Goal: Task Accomplishment & Management: Use online tool/utility

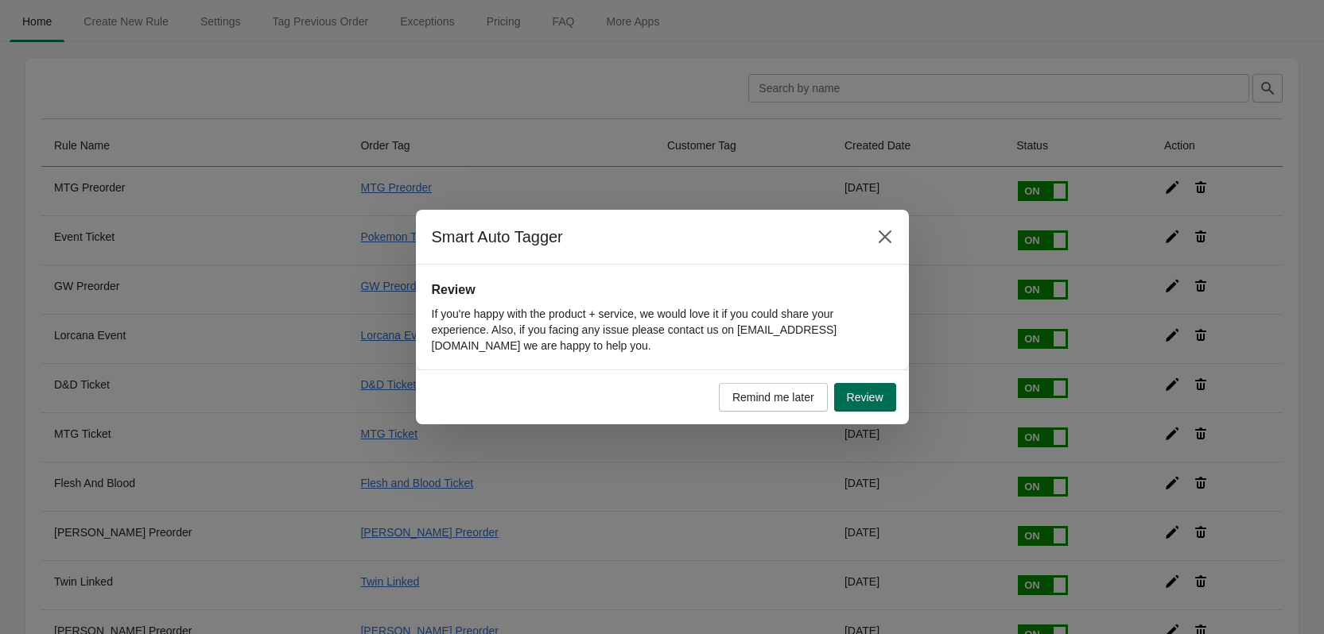
click at [877, 403] on span "Review" at bounding box center [865, 397] width 37 height 13
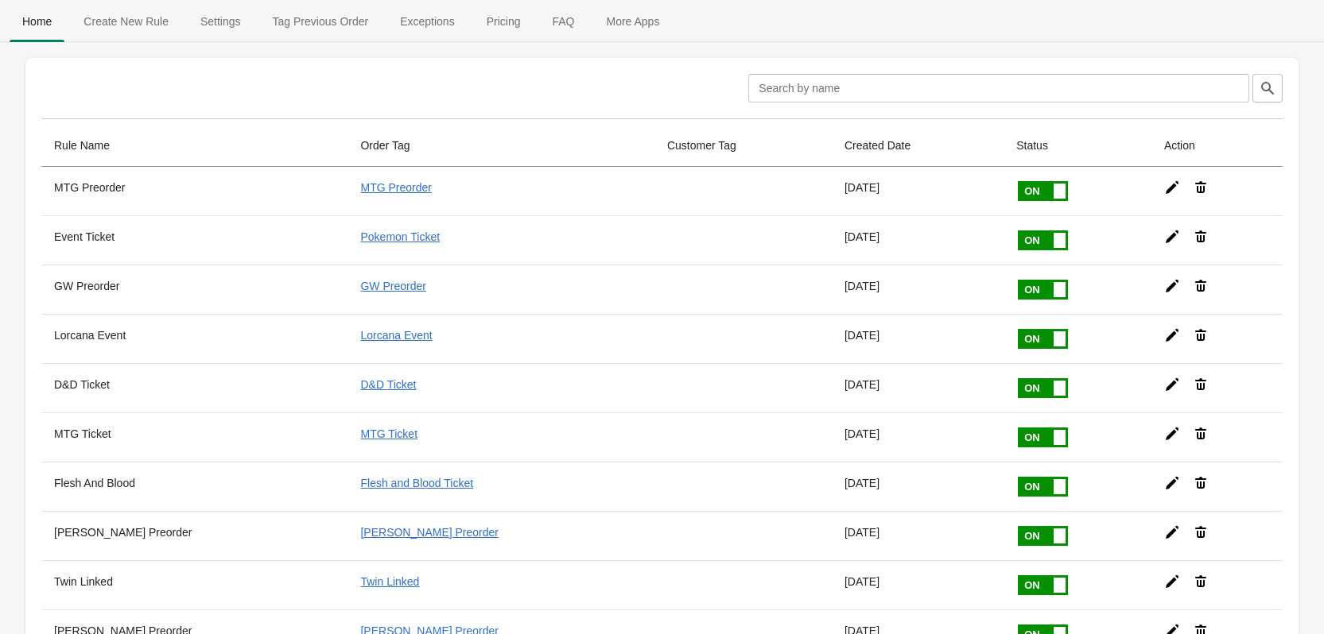
click at [127, 29] on span "Create New Rule" at bounding box center [126, 21] width 111 height 29
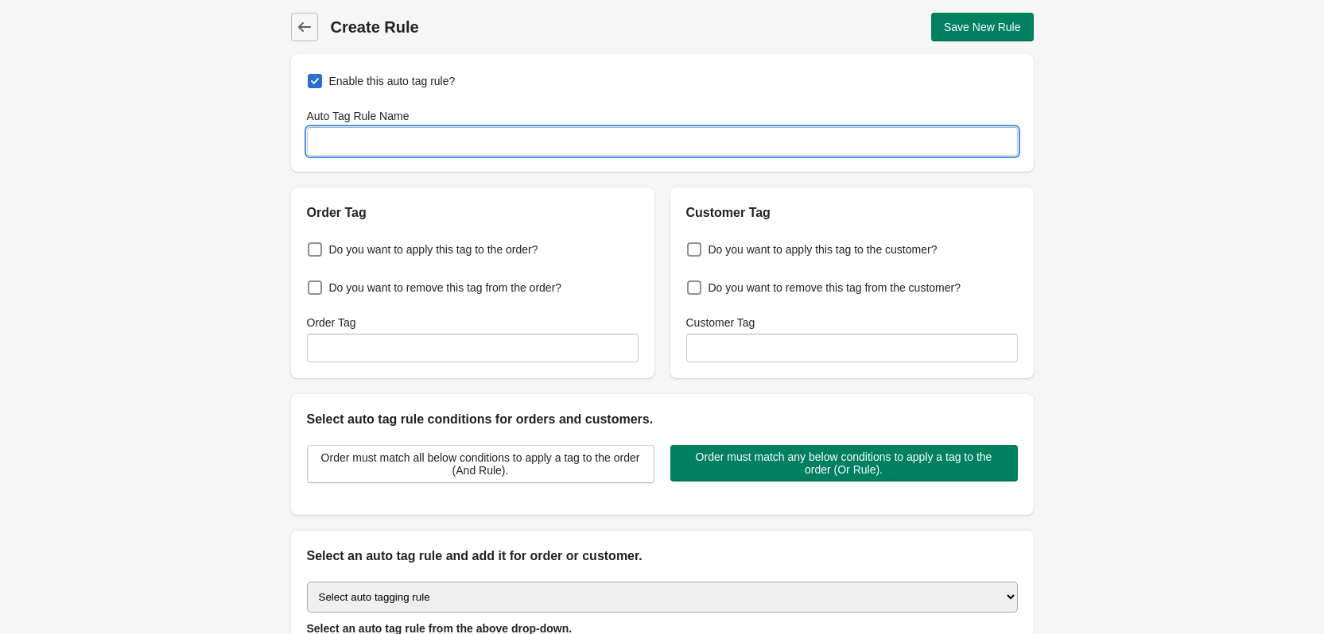
click at [414, 146] on input "Auto Tag Rule Name" at bounding box center [662, 141] width 711 height 29
type input "Red's Choice"
click at [312, 246] on span at bounding box center [315, 249] width 14 height 14
click at [312, 246] on input "Do you want to apply this tag to the order?" at bounding box center [311, 245] width 1 height 1
checkbox input "true"
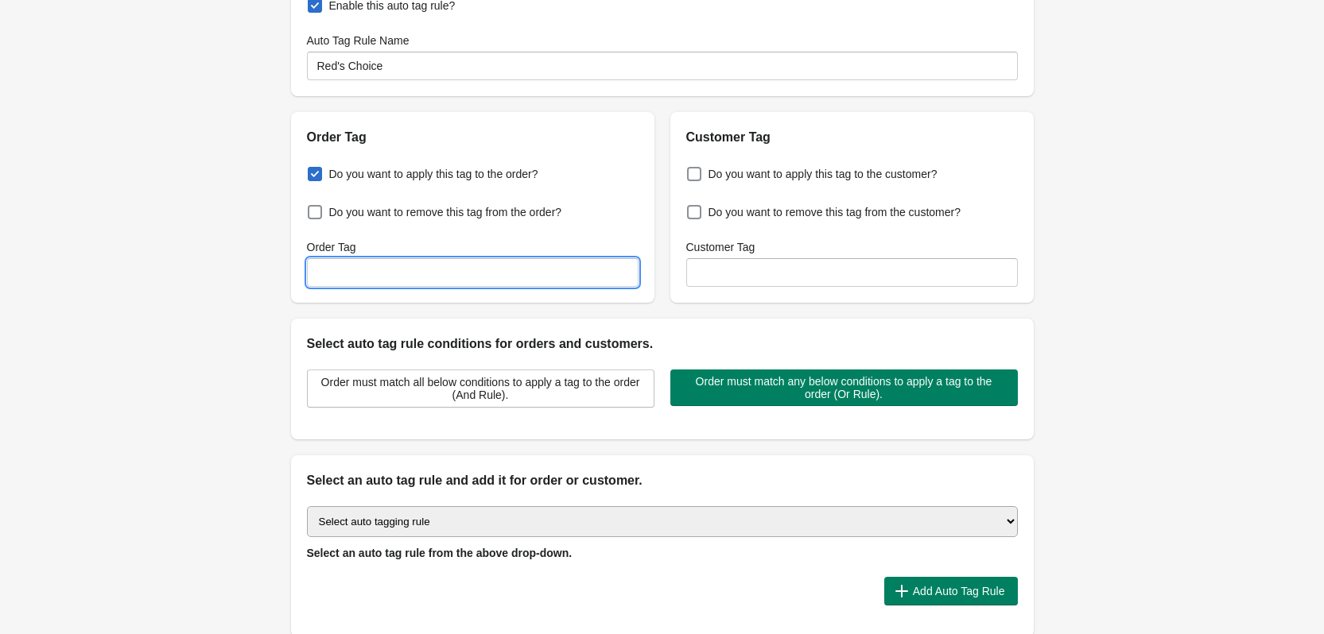
click at [401, 273] on input "Order Tag" at bounding box center [473, 272] width 332 height 29
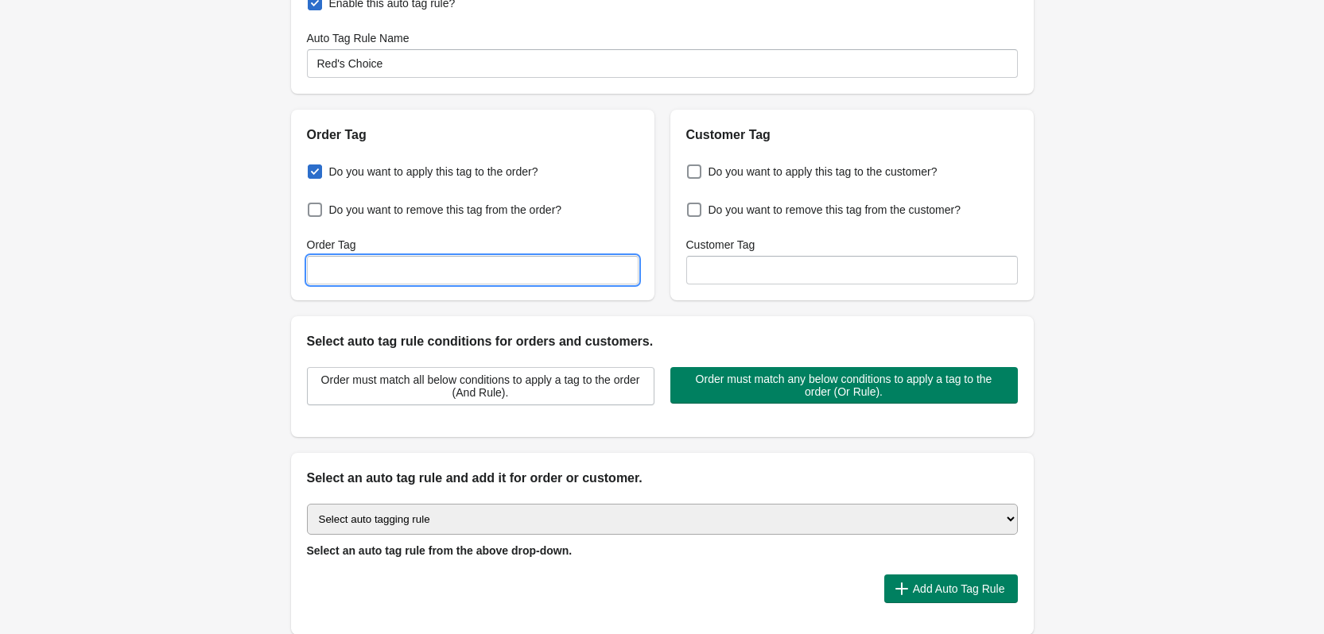
scroll to position [79, 0]
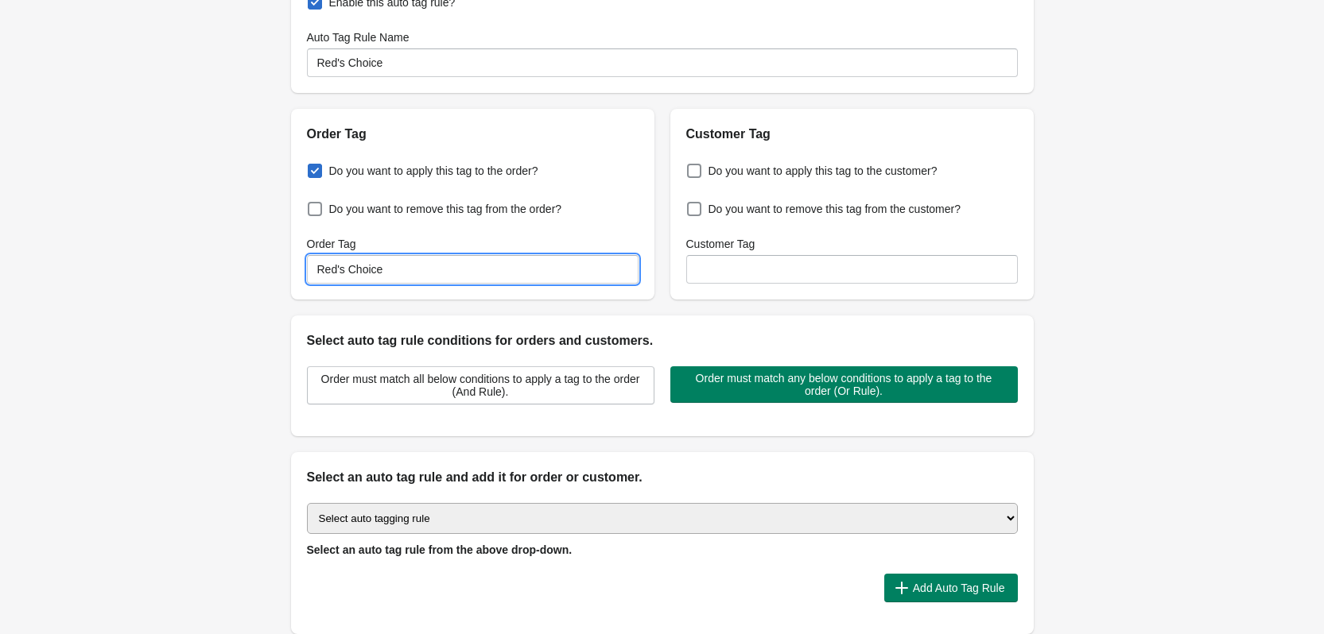
type input "Red's Choice"
click at [475, 516] on select "Select auto tagging rule Tag by order amount Tag based on the order count (Volu…" at bounding box center [662, 518] width 711 height 31
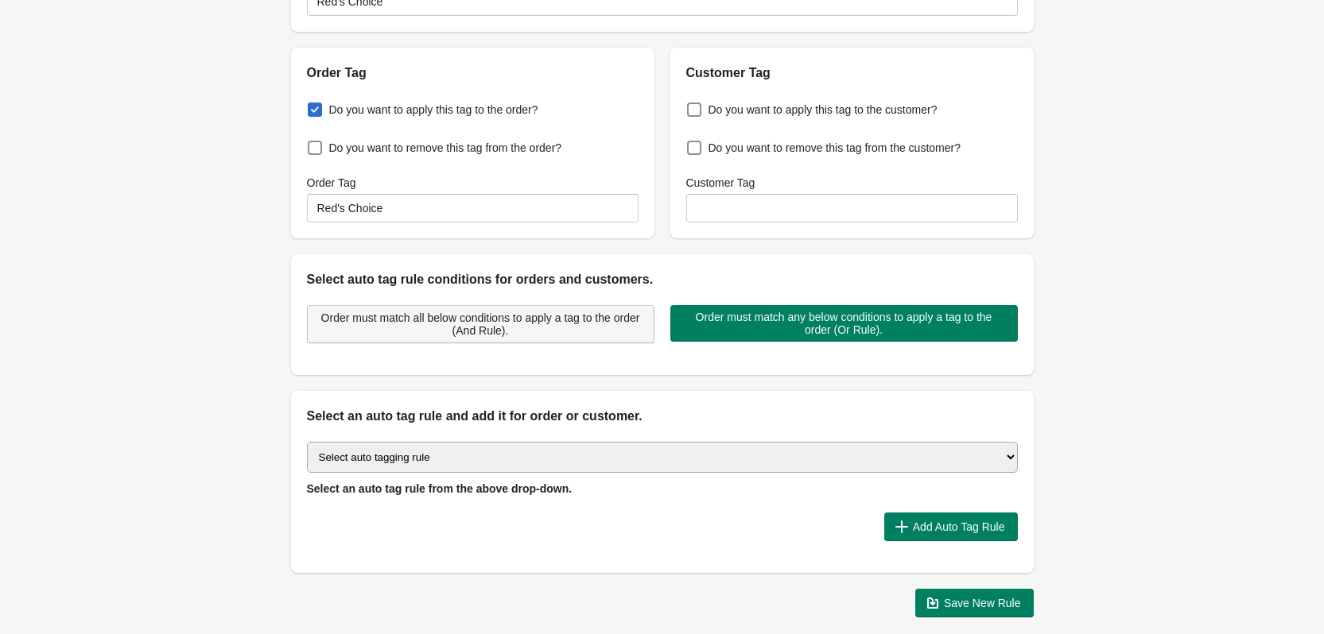
scroll to position [141, 0]
click at [429, 459] on select "Select auto tagging rule Tag by order amount Tag based on the order count (Volu…" at bounding box center [662, 456] width 711 height 31
select select "69"
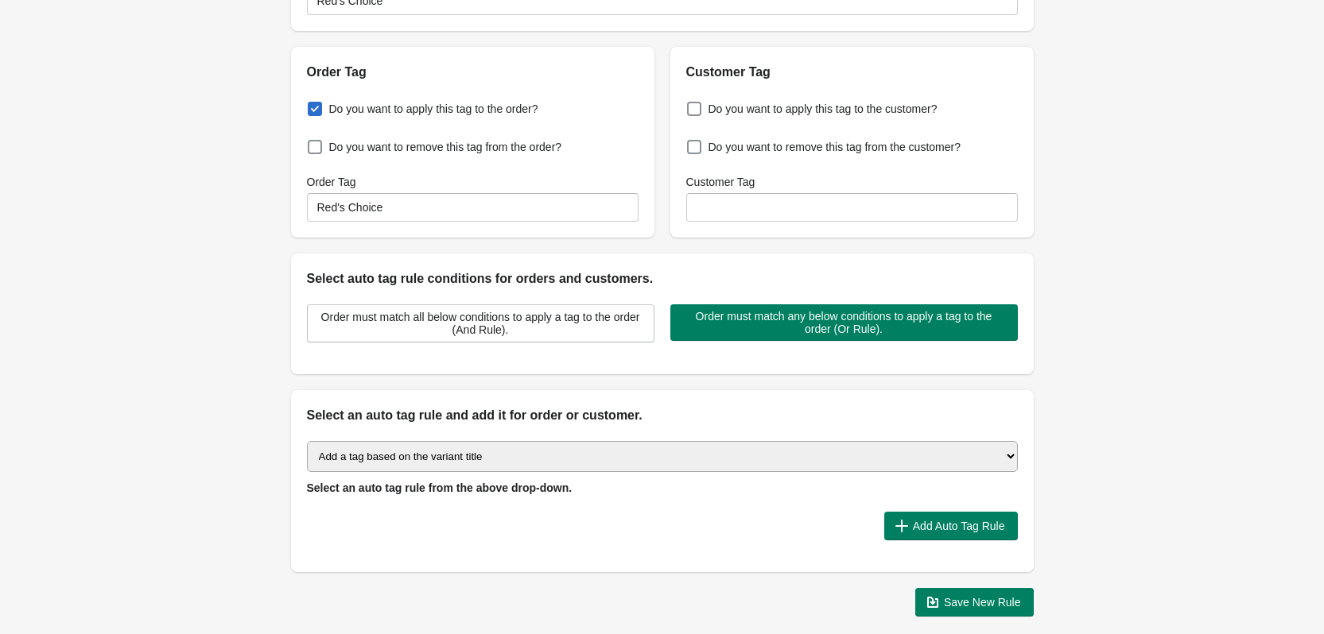
click at [307, 441] on select "Select auto tagging rule Tag by order amount Tag based on the order count (Volu…" at bounding box center [662, 456] width 711 height 31
click at [932, 529] on span "Add Auto Tag Rule" at bounding box center [959, 526] width 92 height 13
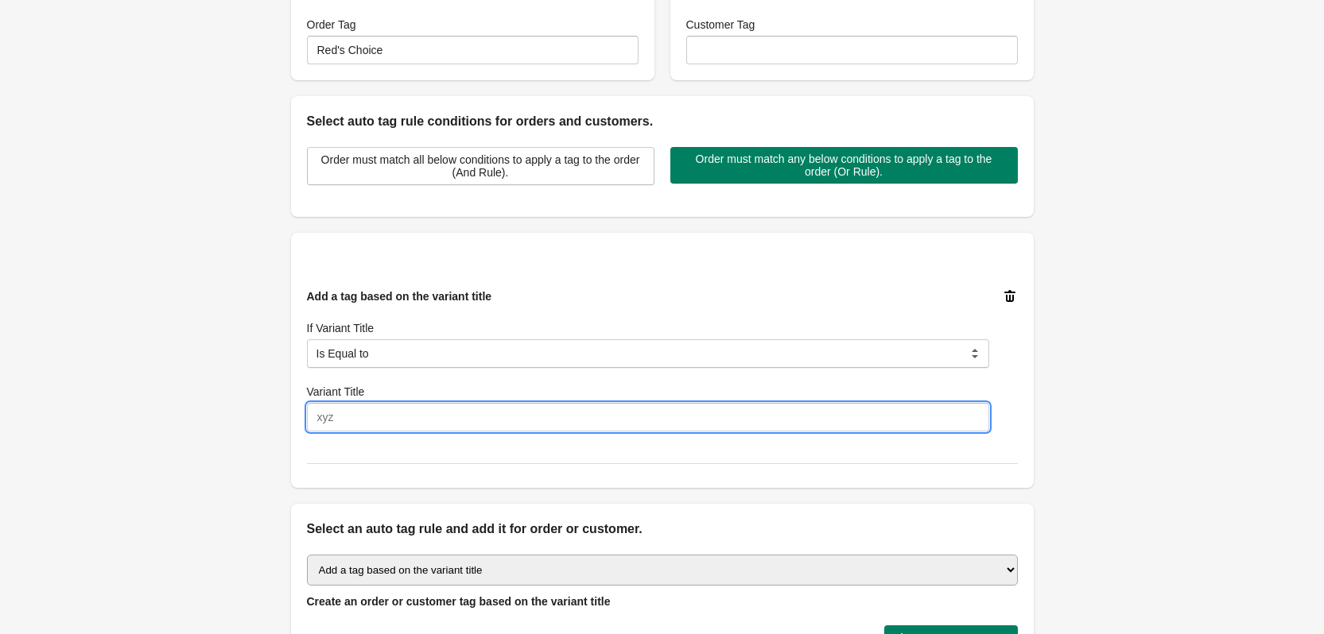
scroll to position [299, 0]
drag, startPoint x: 363, startPoint y: 424, endPoint x: 235, endPoint y: 413, distance: 128.4
click at [235, 413] on div "Back Create Rule Save New Rule Enable this auto tag rule? Auto Tag Rule Name Re…" at bounding box center [662, 222] width 1324 height 1042
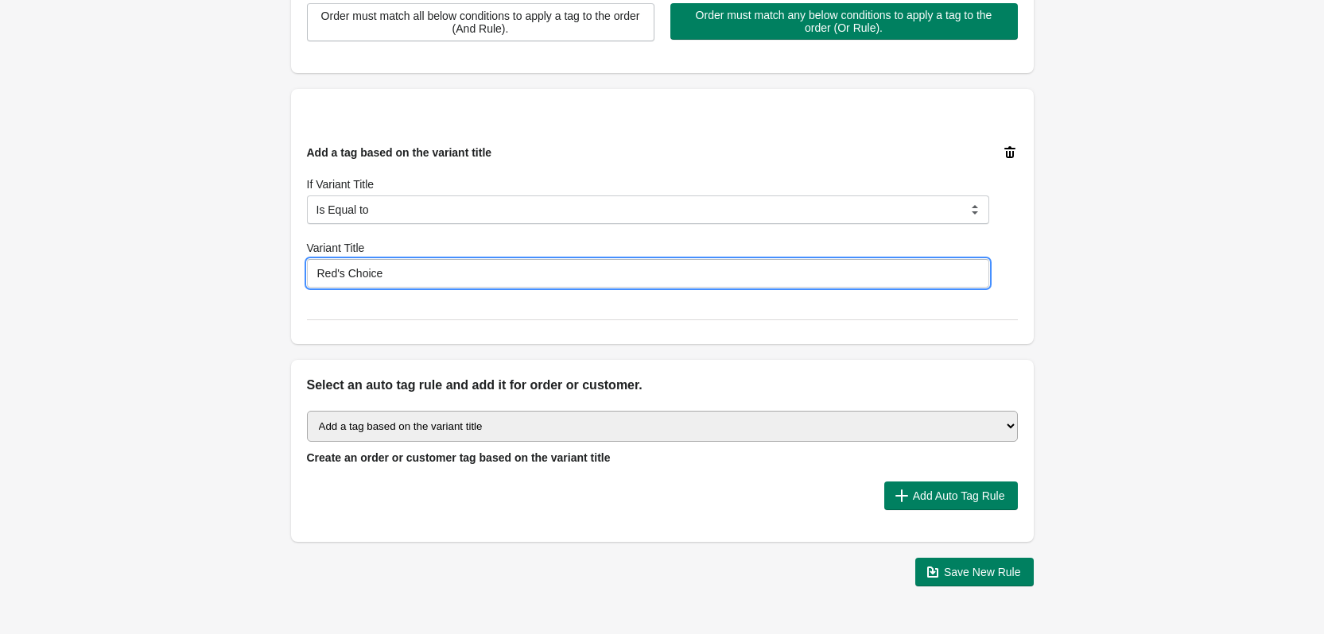
scroll to position [490, 0]
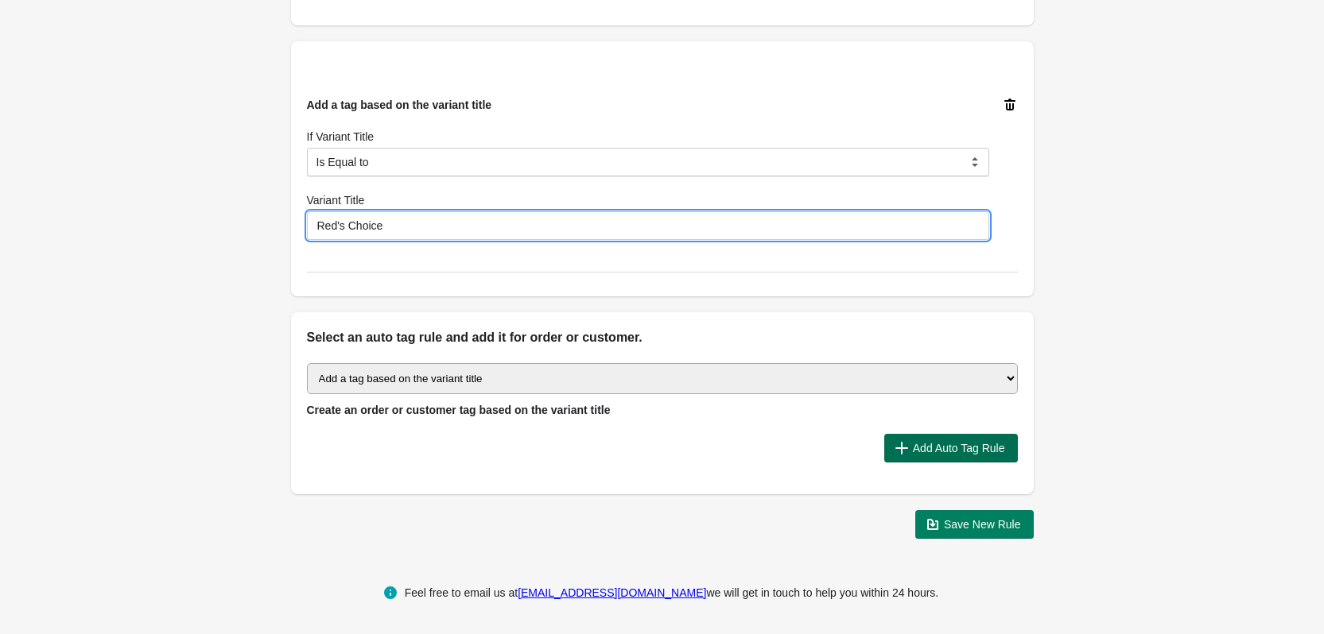
type input "Red's Choice"
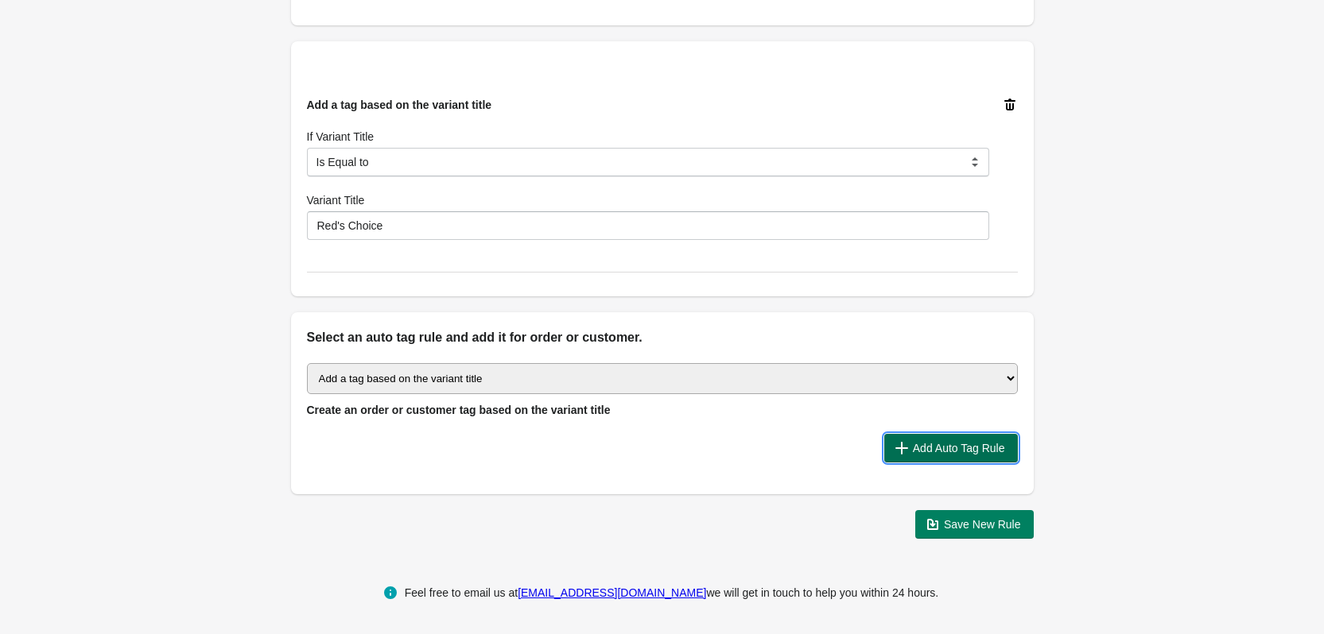
click at [930, 449] on span "Add Auto Tag Rule" at bounding box center [959, 448] width 92 height 13
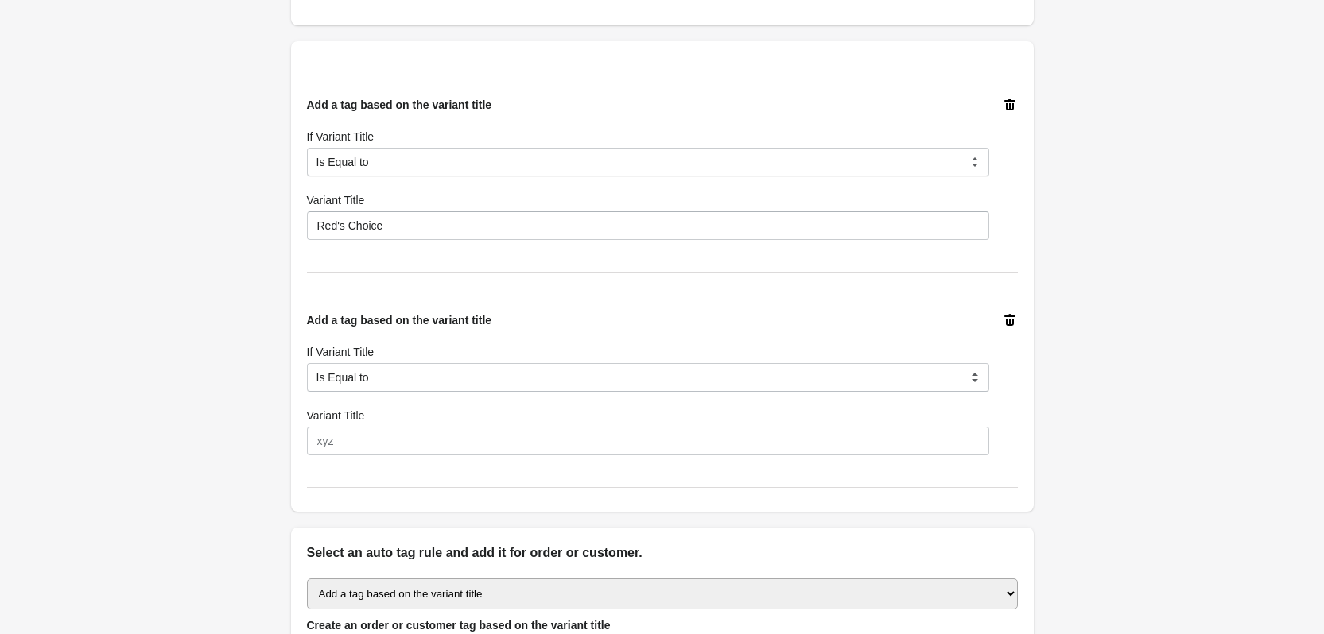
click at [1013, 323] on icon at bounding box center [1009, 320] width 11 height 12
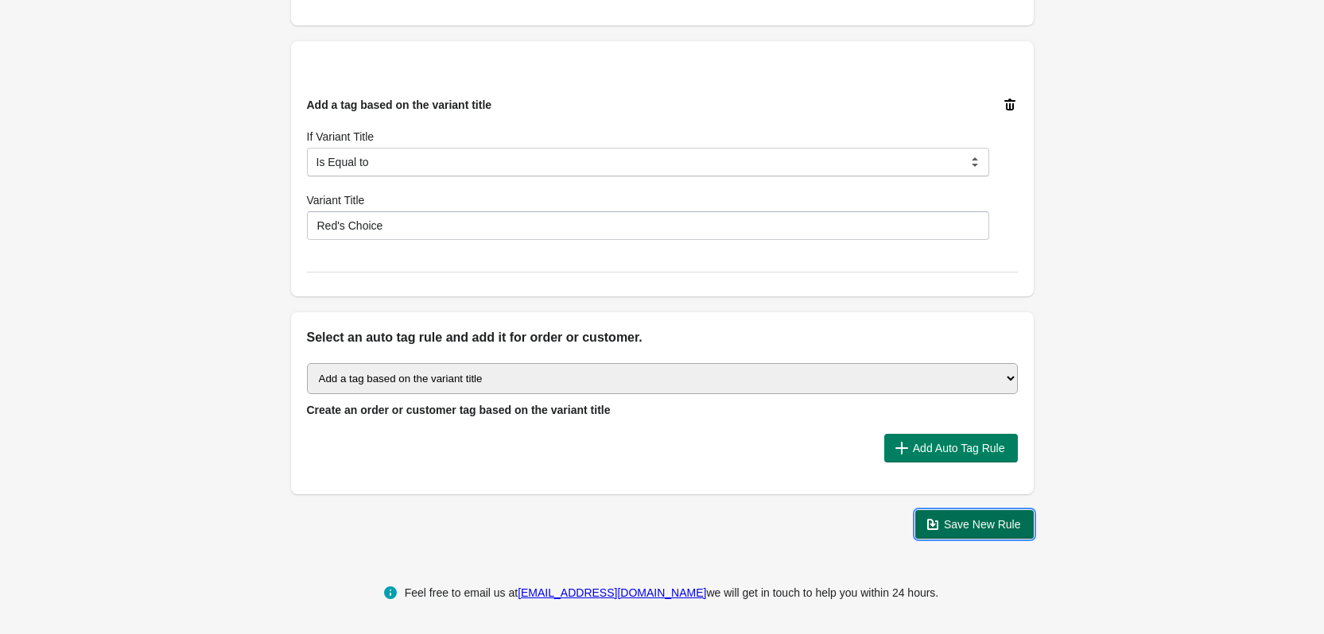
click at [996, 530] on span "Save New Rule" at bounding box center [982, 524] width 77 height 13
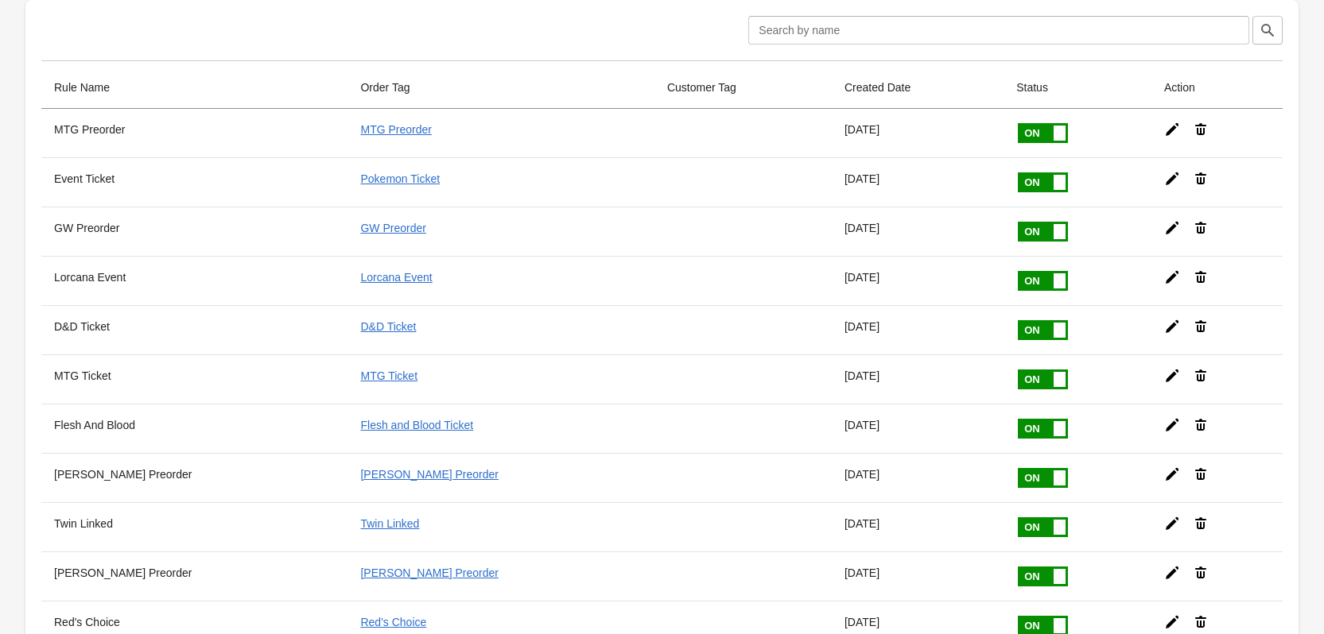
scroll to position [56, 0]
